Goal: Task Accomplishment & Management: Complete application form

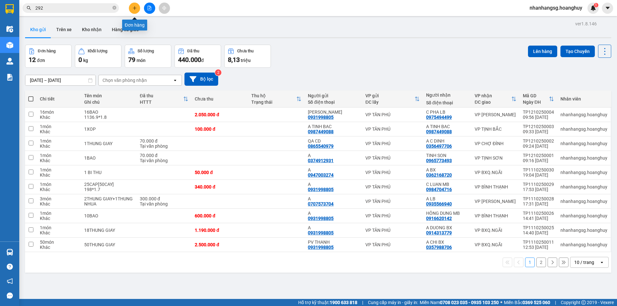
click at [136, 10] on button at bounding box center [134, 8] width 11 height 11
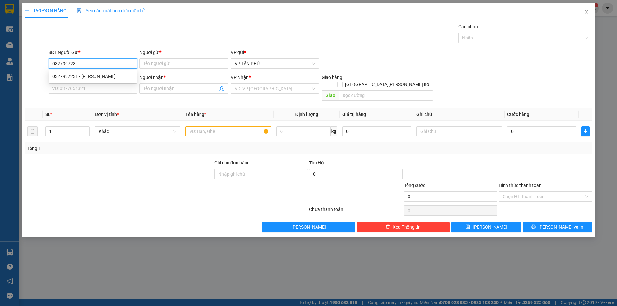
type input "0327997231"
click at [93, 77] on div "0327997231 - [PERSON_NAME]" at bounding box center [92, 76] width 81 height 7
type input "THUONG"
type input "0935543681"
type input "A BA DAT"
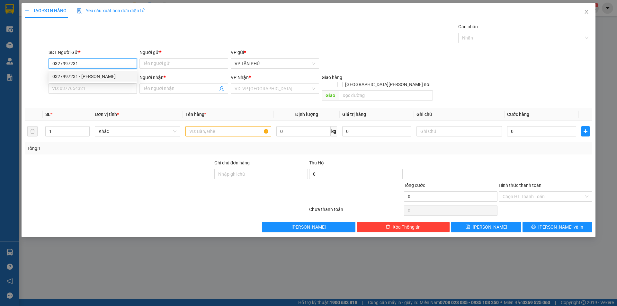
type input "BA DAT"
click at [94, 77] on div "0327997231 - [PERSON_NAME]" at bounding box center [92, 76] width 81 height 7
type input "0327997231"
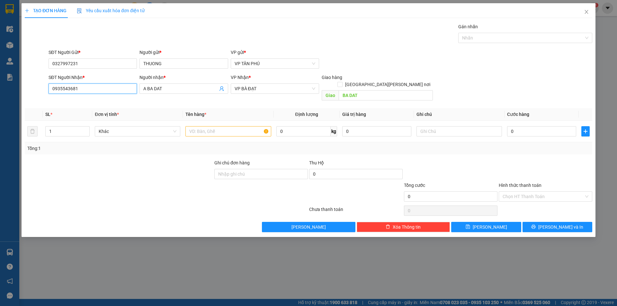
click at [101, 86] on input "0935543681" at bounding box center [93, 89] width 88 height 10
click at [100, 102] on div "0935543681 - A BA DAT" at bounding box center [92, 101] width 81 height 7
click at [97, 92] on input "0935543681" at bounding box center [93, 89] width 88 height 10
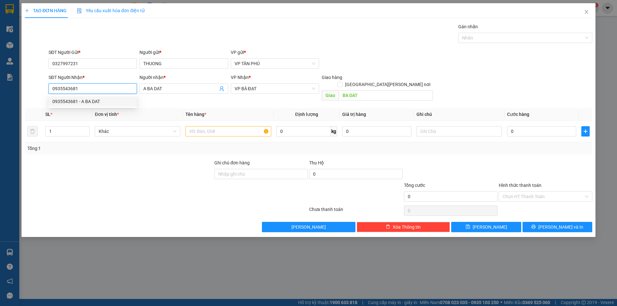
click at [97, 92] on input "0935543681" at bounding box center [93, 89] width 88 height 10
type input "0326239367"
click at [210, 126] on input "text" at bounding box center [227, 131] width 85 height 10
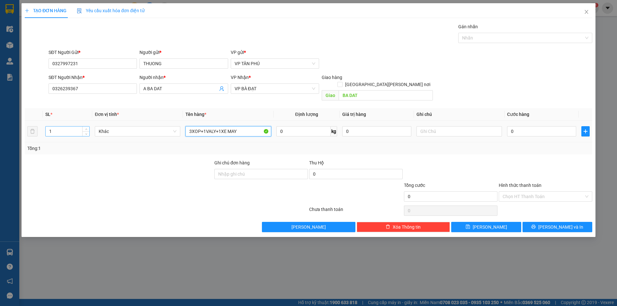
type input "3XOP+1VALY+1XE MAY"
click at [69, 128] on input "1" at bounding box center [68, 132] width 44 height 10
type input "5"
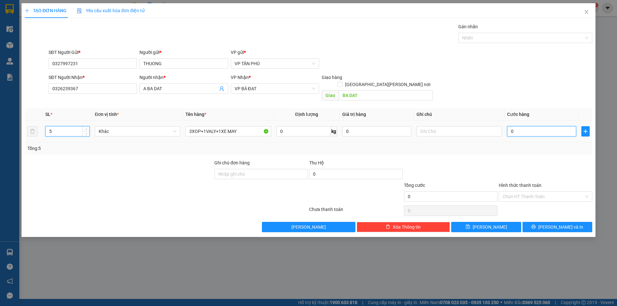
click at [523, 126] on input "0" at bounding box center [541, 131] width 69 height 10
type input "8"
type input "80"
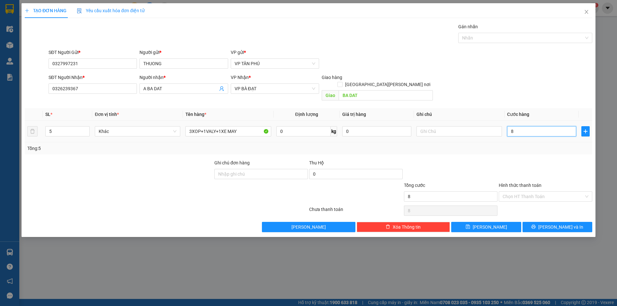
type input "80"
type input "800"
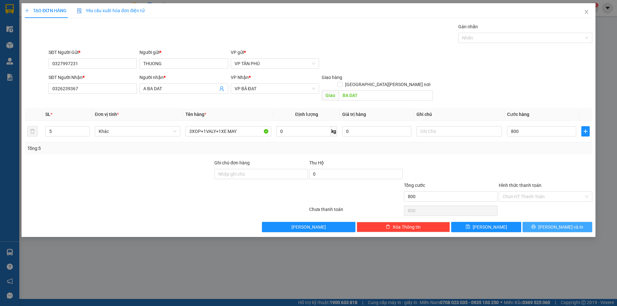
type input "800.000"
click at [538, 222] on button "[PERSON_NAME] và In" at bounding box center [557, 227] width 70 height 10
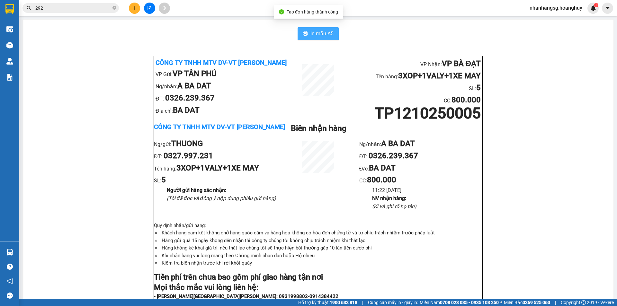
click at [315, 37] on span "In mẫu A5" at bounding box center [321, 34] width 23 height 8
